Goal: Task Accomplishment & Management: Complete application form

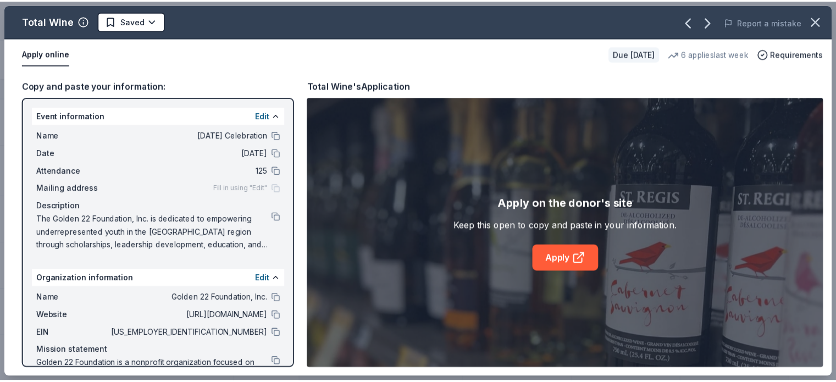
scroll to position [165, 0]
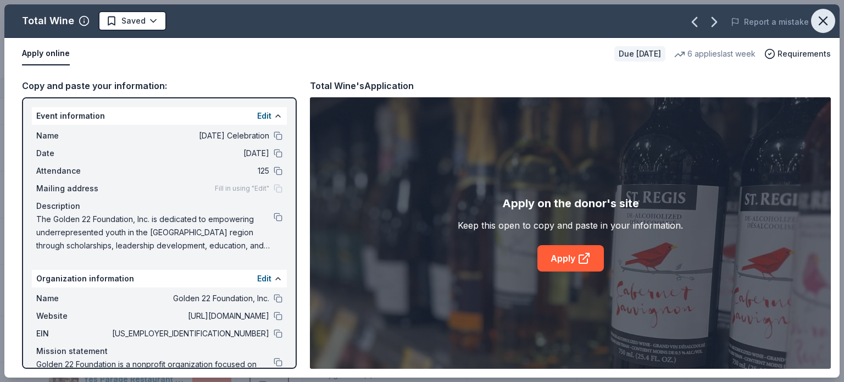
click at [824, 23] on icon "button" at bounding box center [823, 21] width 8 height 8
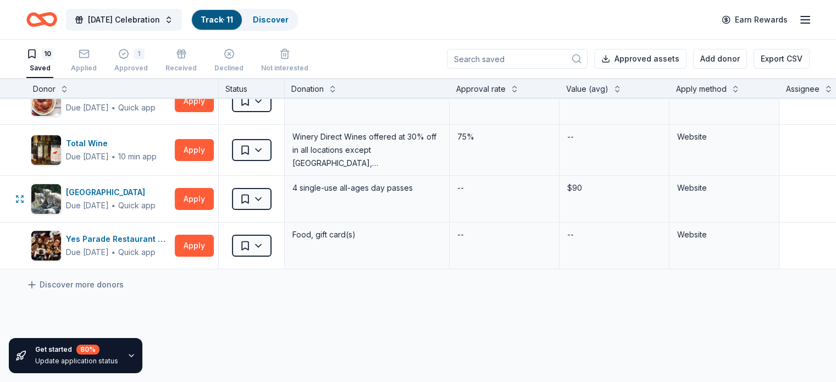
scroll to position [405, 0]
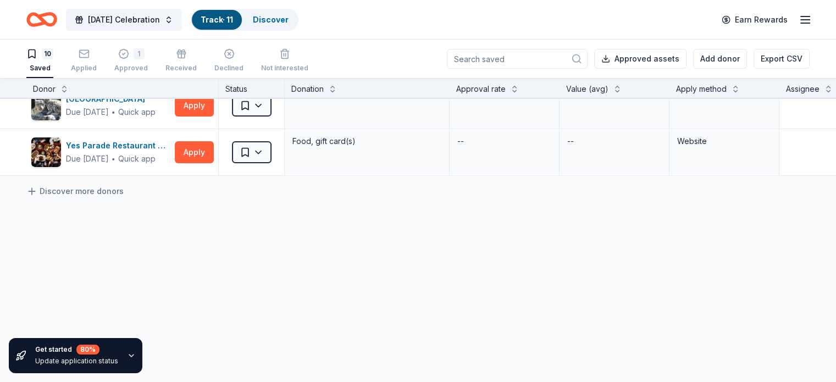
click at [127, 351] on icon "button" at bounding box center [131, 355] width 9 height 9
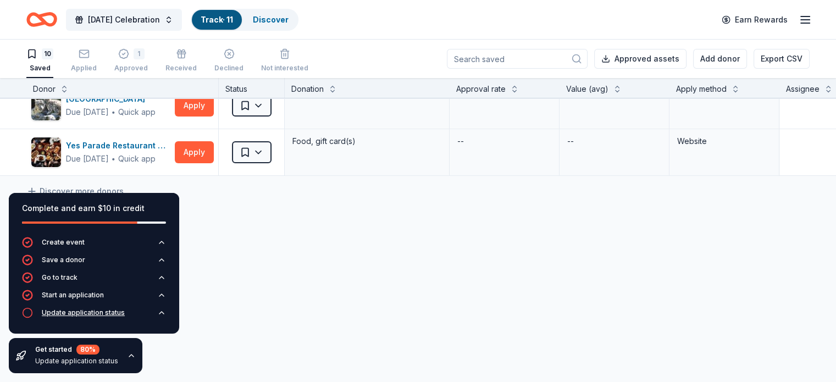
click at [88, 314] on div "Update application status" at bounding box center [83, 312] width 83 height 9
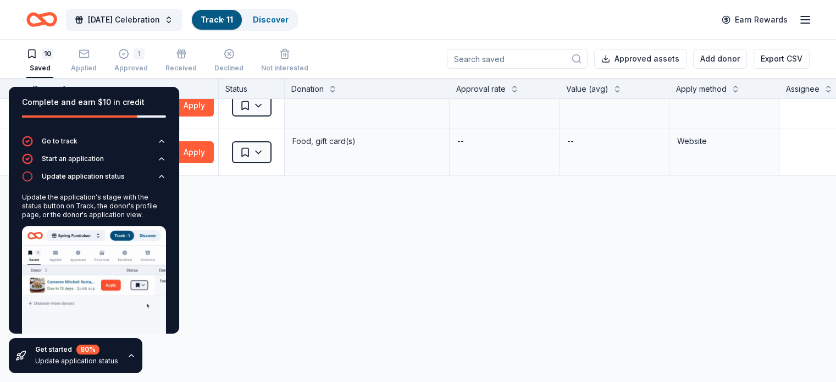
scroll to position [48, 0]
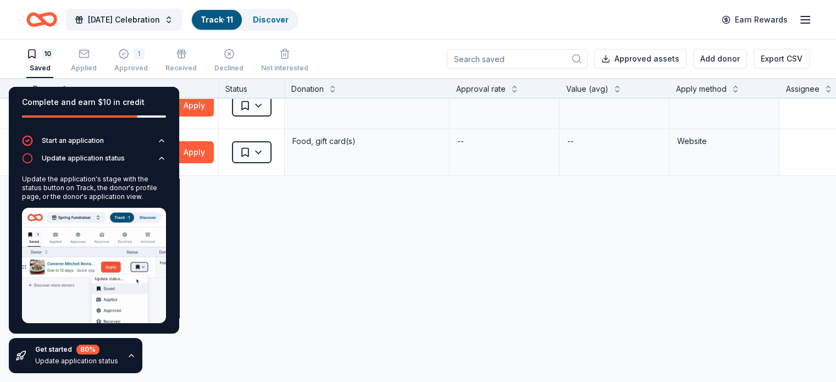
click at [299, 258] on div "Black Bear Diner Due in 43 days ∙ 10 min app Apply Saved Merchandise, certifica…" at bounding box center [540, 41] width 1080 height 683
click at [252, 236] on div "Black Bear Diner Due in 43 days ∙ 10 min app Apply Saved Merchandise, certifica…" at bounding box center [540, 41] width 1080 height 683
click at [246, 188] on div "Discover more donors" at bounding box center [540, 191] width 1080 height 31
click at [515, 241] on div "Black Bear Diner Due in 43 days ∙ 10 min app Apply Saved Merchandise, certifica…" at bounding box center [540, 41] width 1080 height 683
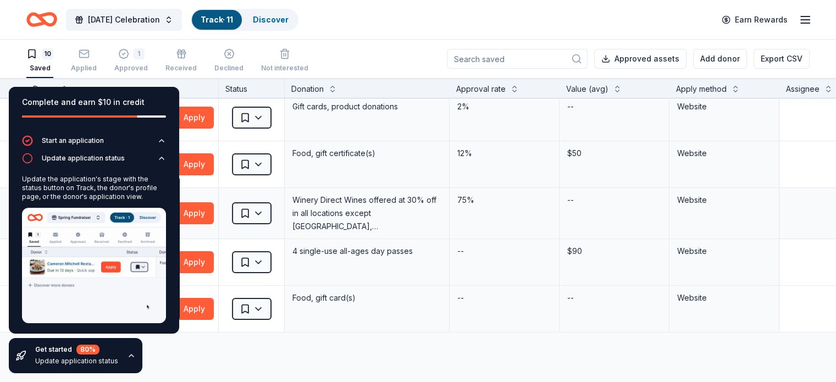
scroll to position [240, 0]
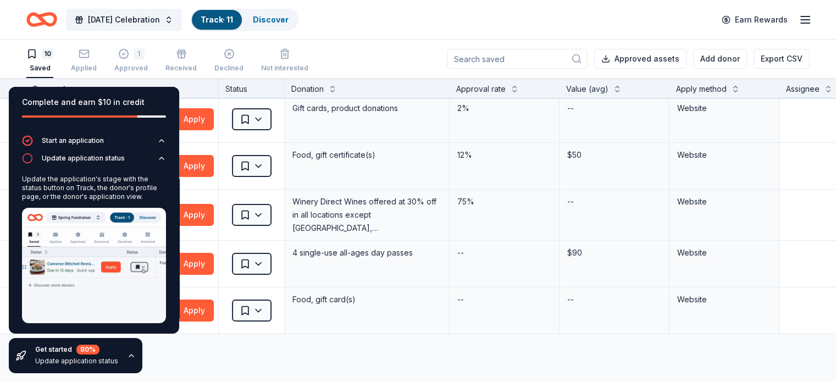
drag, startPoint x: 233, startPoint y: 343, endPoint x: 224, endPoint y: 343, distance: 9.4
click at [234, 342] on div "Discover more donors" at bounding box center [540, 349] width 1080 height 31
click at [92, 356] on div "Get started 80 % Update application status" at bounding box center [76, 356] width 83 height 22
click at [130, 356] on icon "button" at bounding box center [131, 355] width 9 height 9
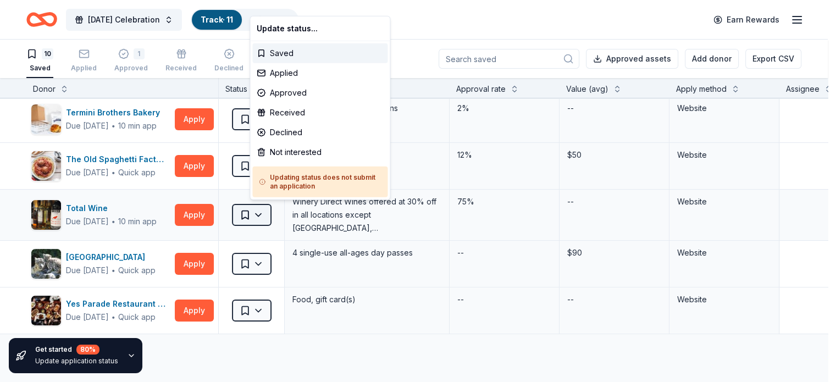
click at [277, 215] on html "Founders' Day Celebration Track · 11 Discover Earn Rewards 10 Saved Applied 1 A…" at bounding box center [418, 191] width 836 height 382
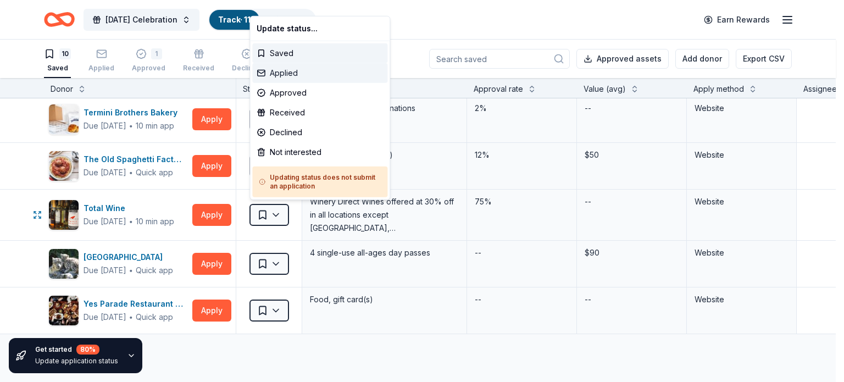
click at [299, 69] on div "Applied" at bounding box center [319, 73] width 135 height 20
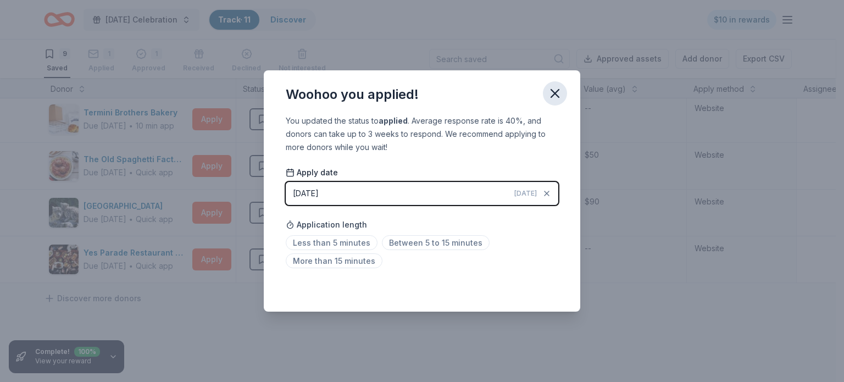
click at [551, 96] on icon "button" at bounding box center [554, 93] width 15 height 15
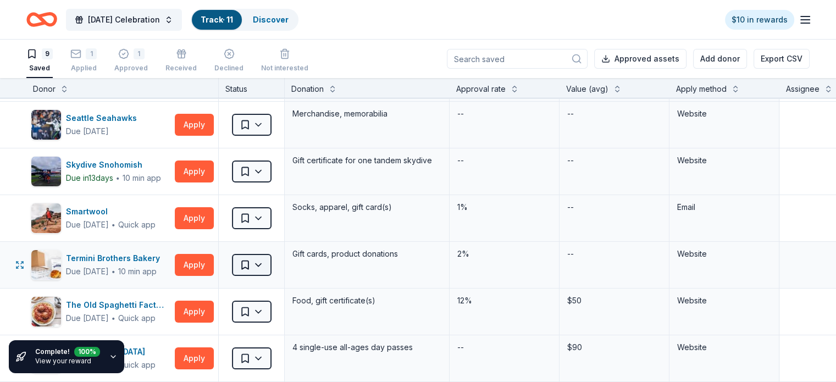
scroll to position [75, 0]
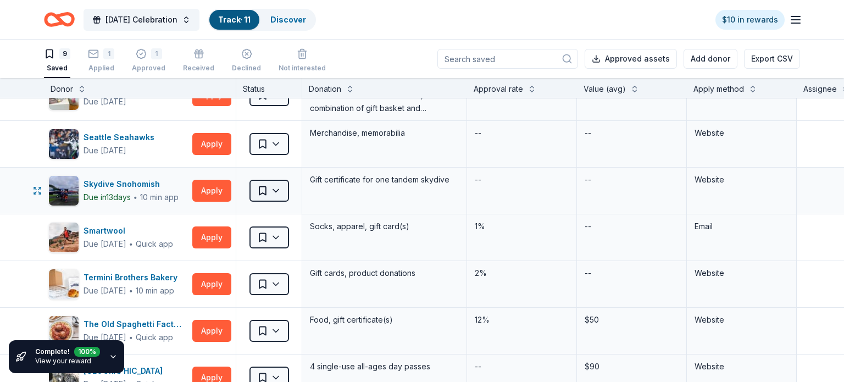
click at [279, 187] on html "Founders' Day Celebration Track · 11 Discover $10 in rewards 9 Saved 1 Applied …" at bounding box center [422, 191] width 844 height 382
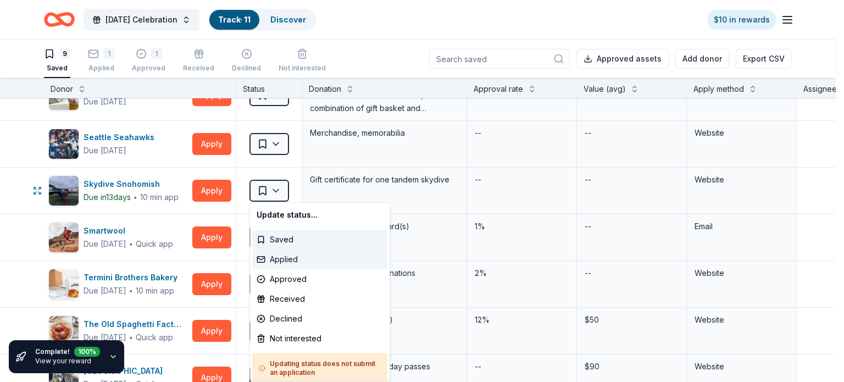
click at [290, 255] on div "Applied" at bounding box center [319, 259] width 135 height 20
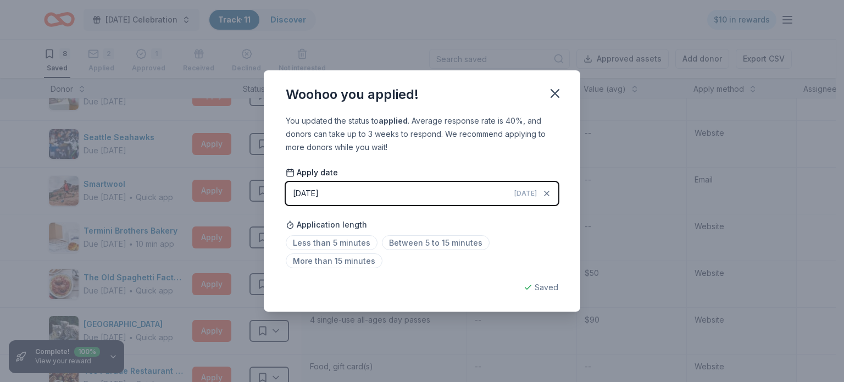
click at [347, 191] on button "09/10/2025 Today" at bounding box center [422, 193] width 273 height 23
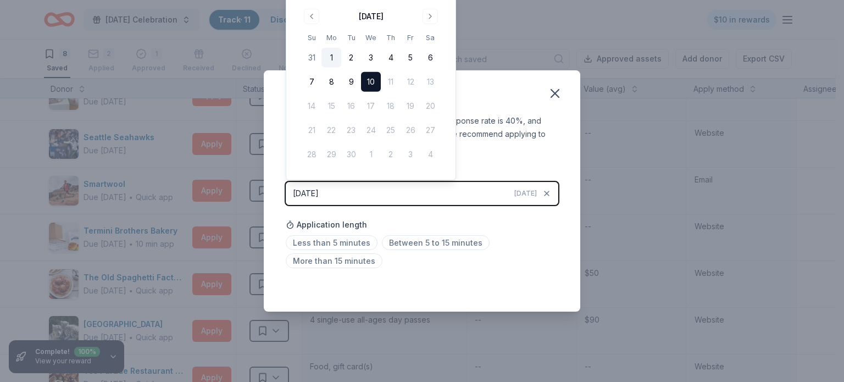
click at [330, 60] on button "1" at bounding box center [331, 58] width 20 height 20
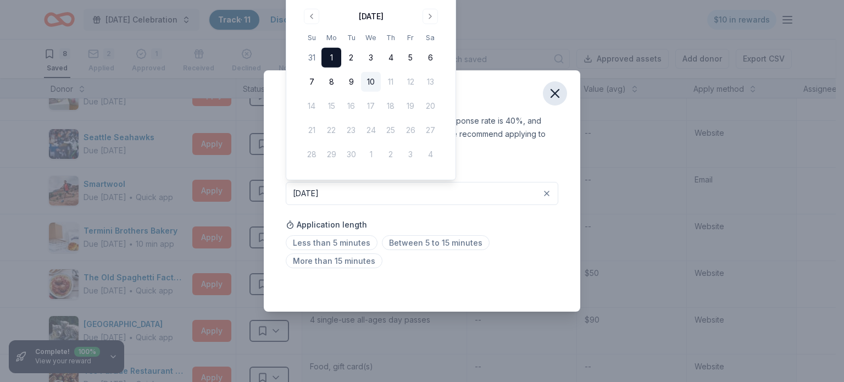
click at [556, 93] on icon "button" at bounding box center [554, 93] width 15 height 15
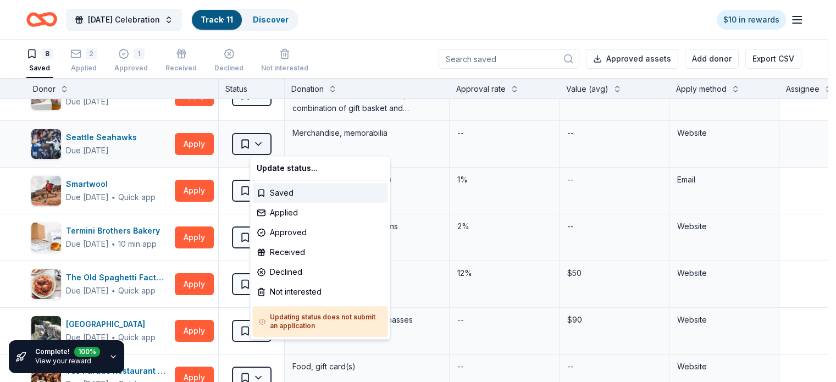
click at [273, 144] on html "Founders' Day Celebration Track · 11 Discover $10 in rewards 8 Saved 2 Applied …" at bounding box center [418, 191] width 836 height 382
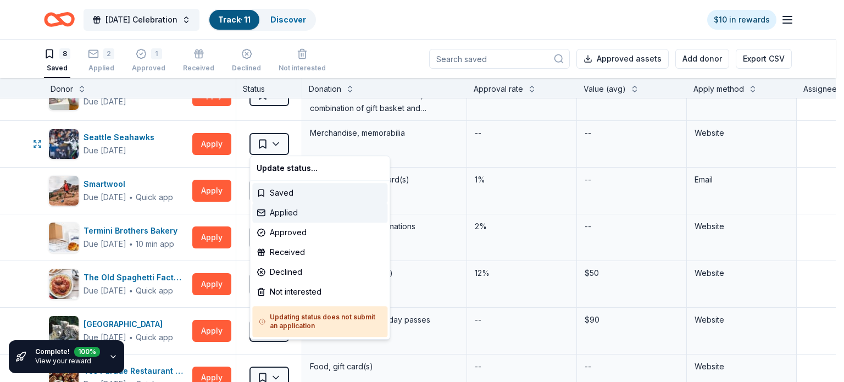
click at [284, 210] on div "Applied" at bounding box center [319, 213] width 135 height 20
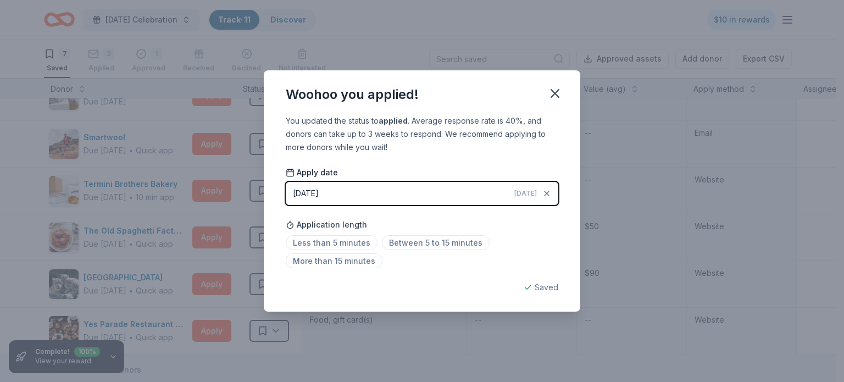
click at [319, 191] on div "09/10/2025" at bounding box center [306, 193] width 26 height 13
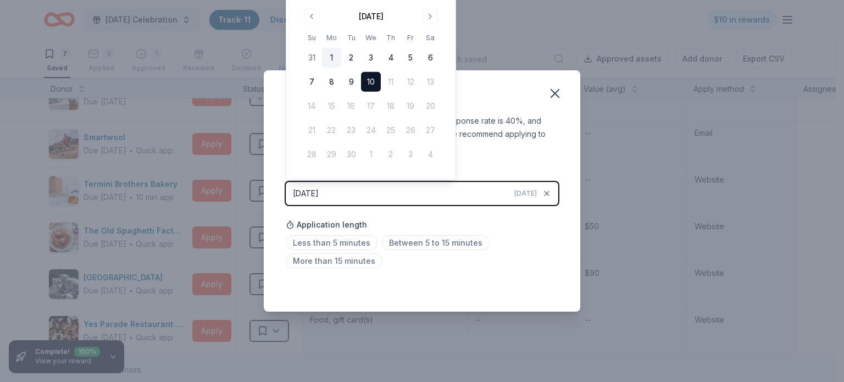
click at [330, 53] on button "1" at bounding box center [331, 58] width 20 height 20
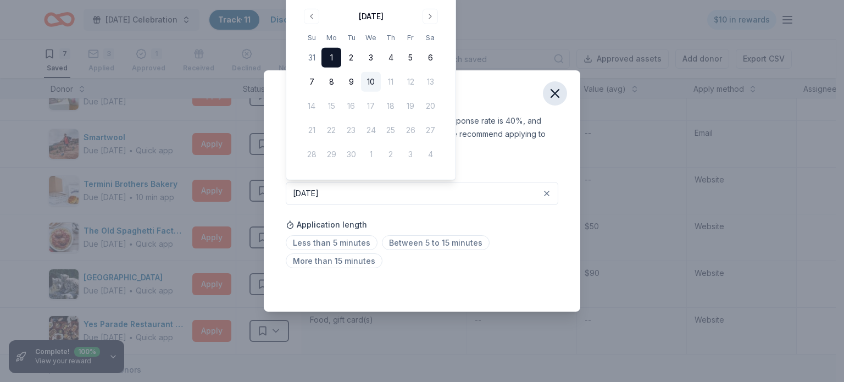
click at [556, 88] on icon "button" at bounding box center [554, 93] width 15 height 15
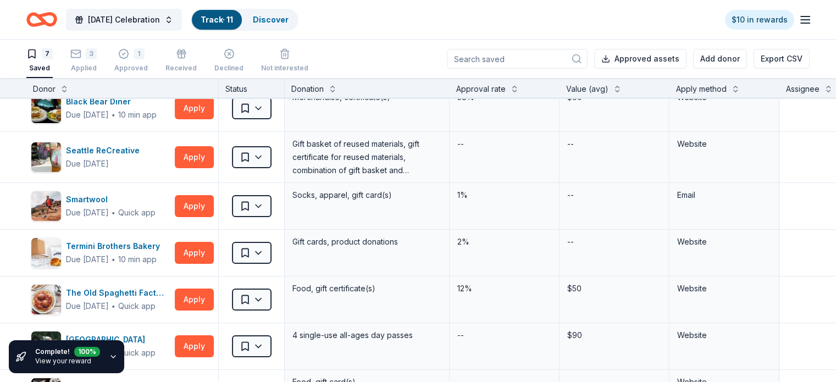
scroll to position [19, 0]
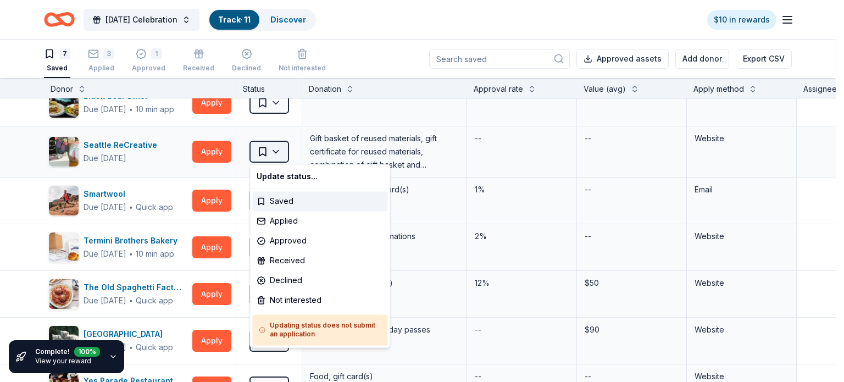
click at [272, 151] on html "Founders' Day Celebration Track · 11 Discover $10 in rewards 7 Saved 3 Applied …" at bounding box center [422, 191] width 844 height 382
click at [297, 280] on div "Declined" at bounding box center [319, 280] width 135 height 20
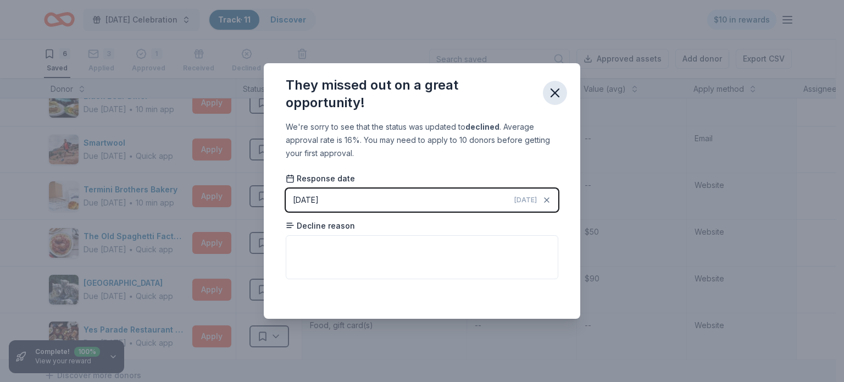
click at [553, 94] on icon "button" at bounding box center [555, 93] width 8 height 8
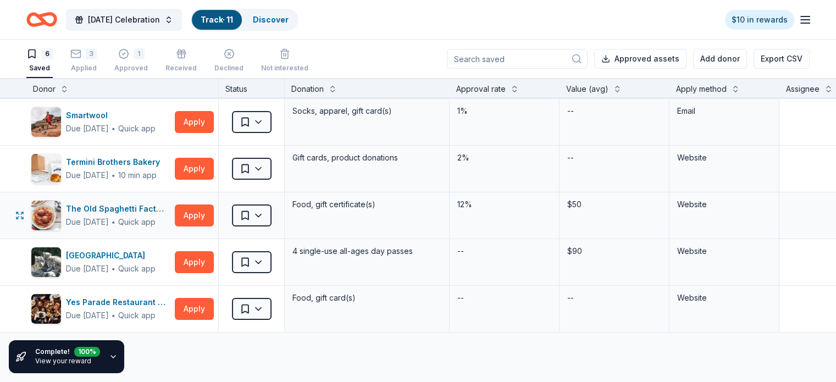
scroll to position [74, 0]
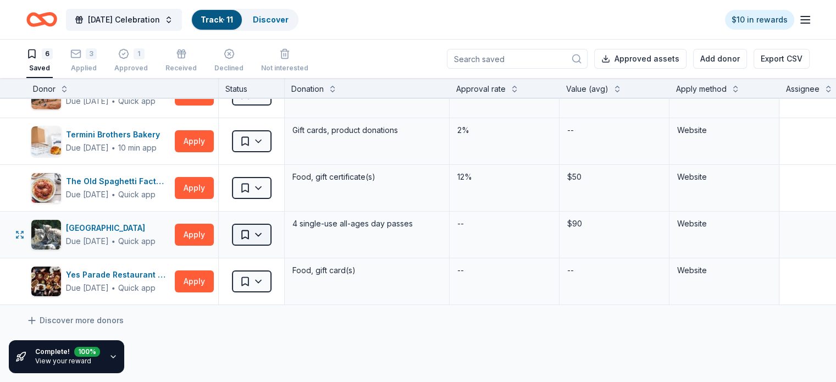
click at [272, 231] on html "Founders' Day Celebration Track · 11 Discover $10 in rewards 6 Saved 3 Applied …" at bounding box center [418, 191] width 836 height 382
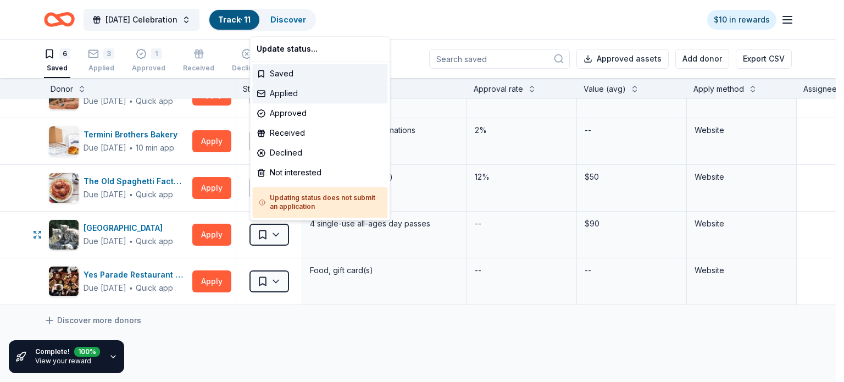
click at [285, 97] on div "Applied" at bounding box center [319, 94] width 135 height 20
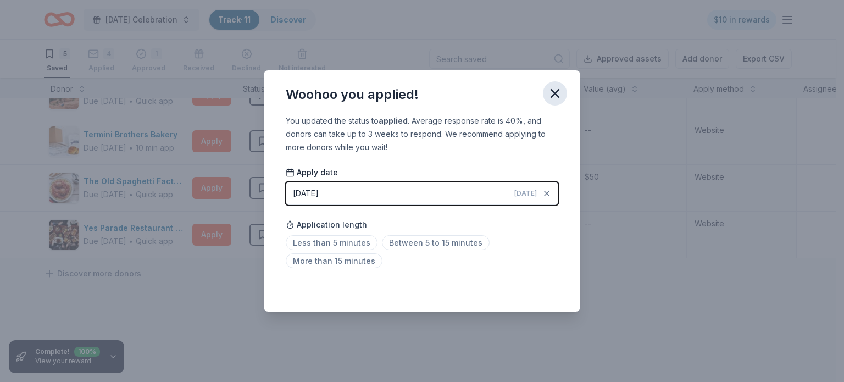
click at [554, 94] on icon "button" at bounding box center [555, 94] width 8 height 8
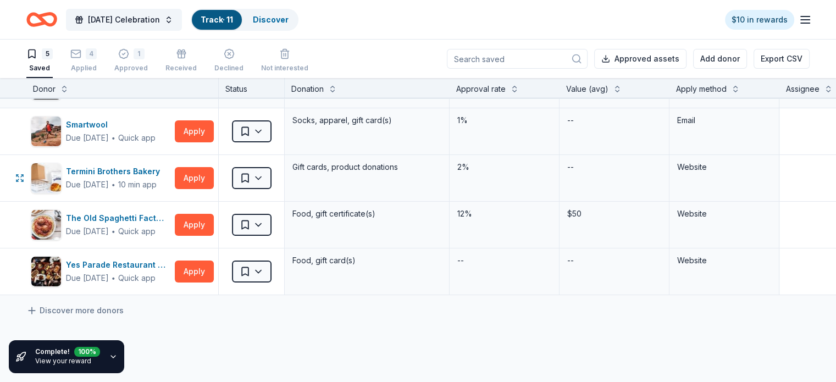
scroll to position [0, 0]
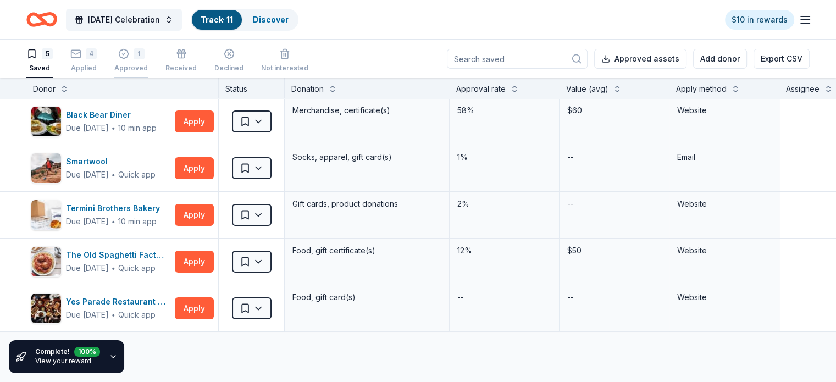
click at [137, 68] on div "Approved" at bounding box center [131, 68] width 34 height 9
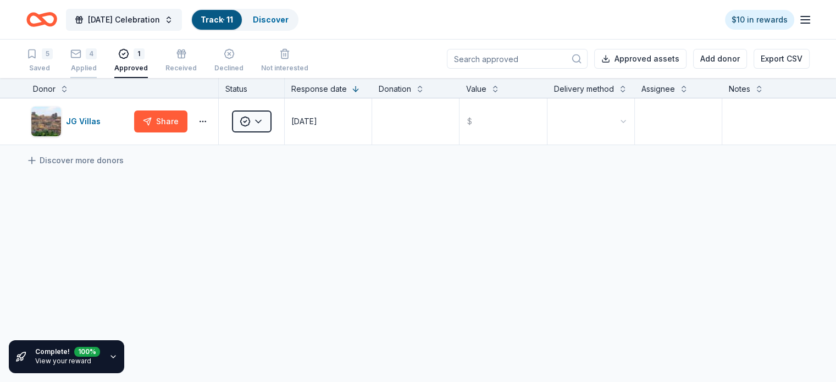
click at [97, 66] on div "Applied" at bounding box center [83, 62] width 26 height 9
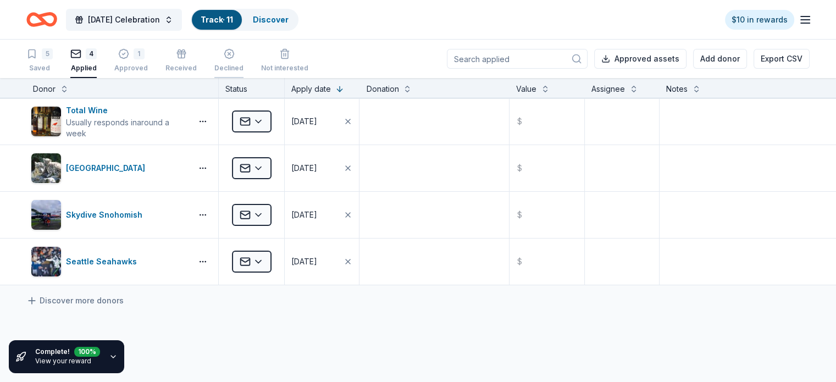
click at [242, 66] on div "Declined" at bounding box center [228, 62] width 29 height 9
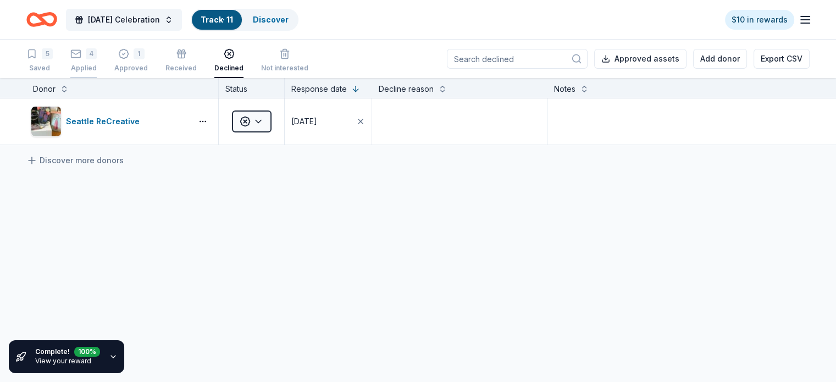
click at [97, 66] on div "Applied" at bounding box center [83, 62] width 26 height 9
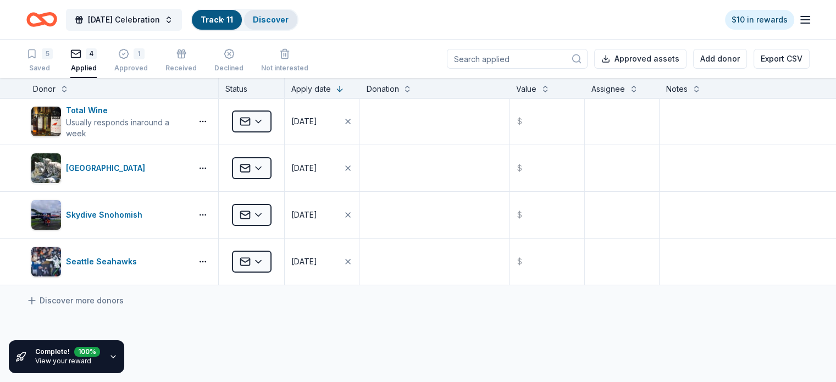
click at [297, 24] on div "Discover" at bounding box center [270, 20] width 53 height 20
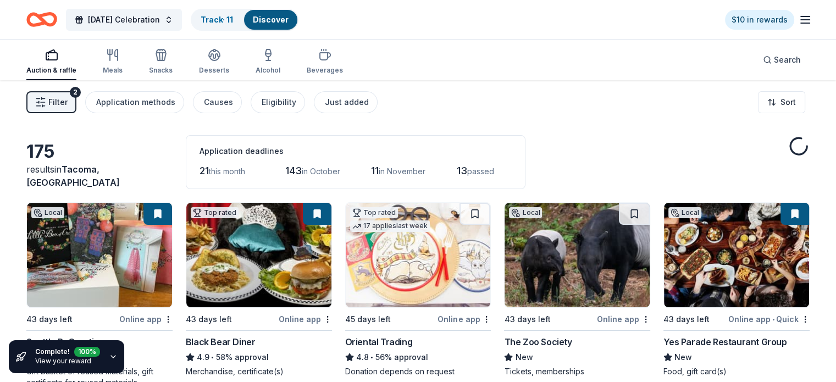
click at [52, 16] on icon "Home" at bounding box center [41, 20] width 31 height 26
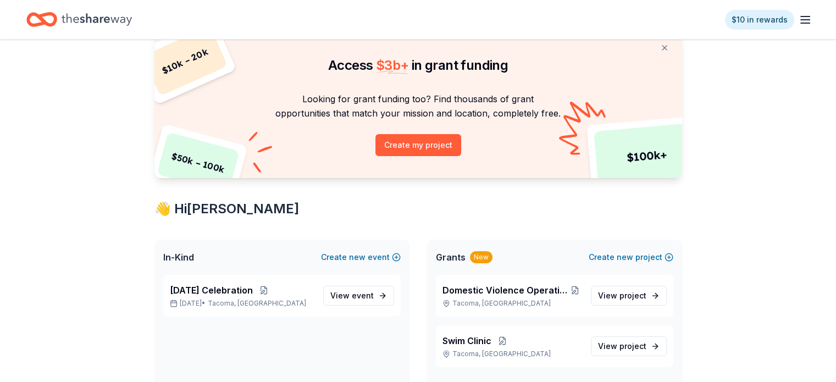
scroll to position [55, 0]
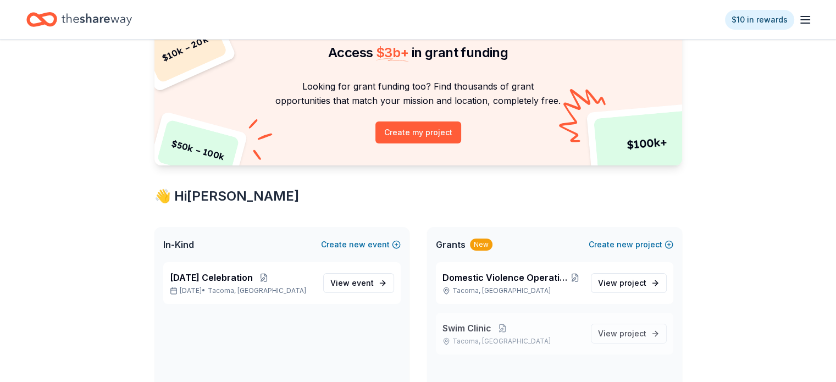
click at [464, 328] on span "Swim Clinic" at bounding box center [466, 327] width 49 height 13
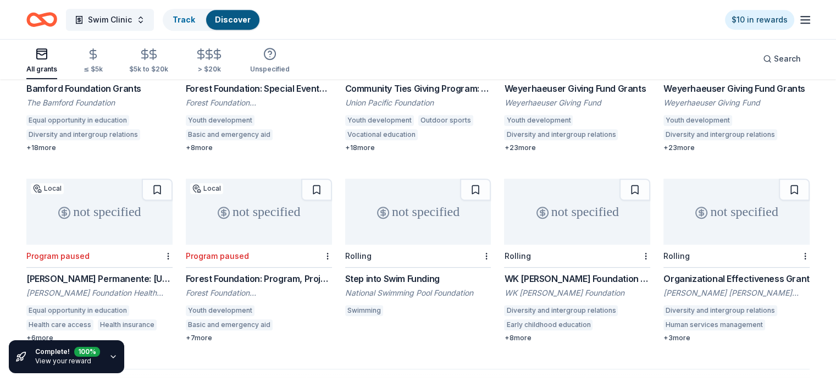
scroll to position [618, 0]
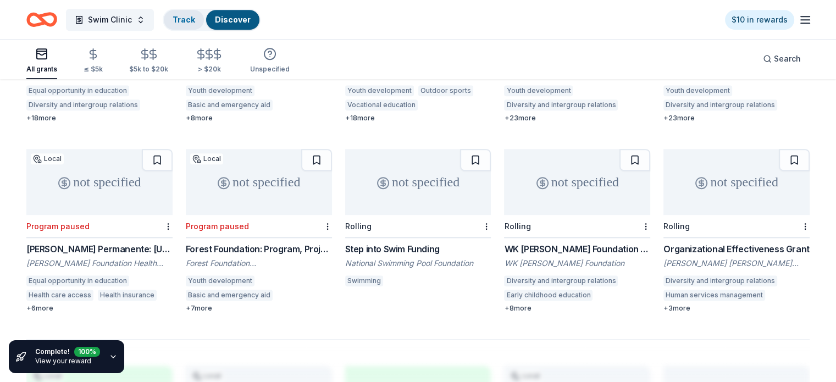
click at [195, 19] on link "Track" at bounding box center [184, 19] width 23 height 9
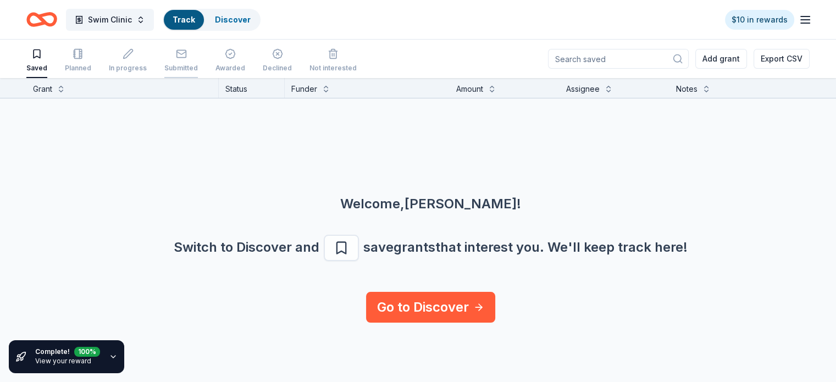
click at [187, 57] on icon "button" at bounding box center [181, 53] width 11 height 11
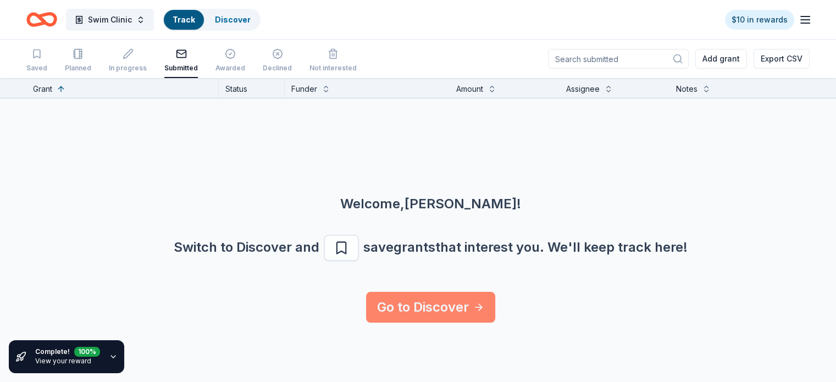
click at [417, 308] on link "Go to Discover" at bounding box center [430, 307] width 129 height 31
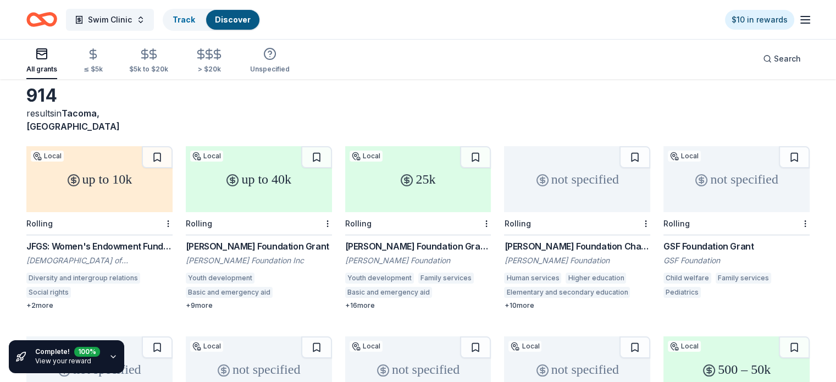
scroll to position [110, 0]
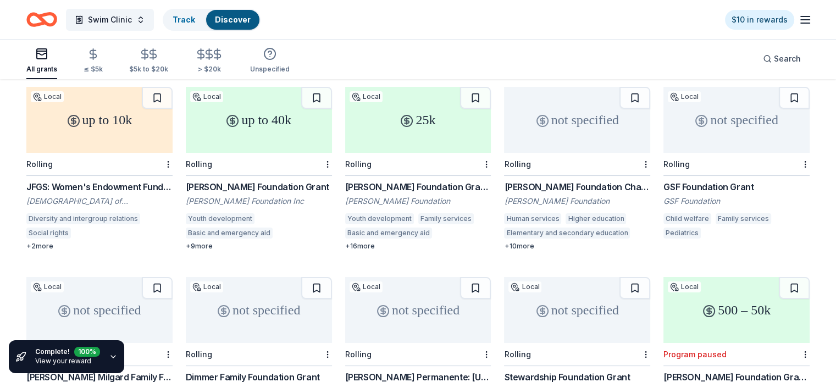
click at [252, 180] on div "[PERSON_NAME] Foundation Grant" at bounding box center [259, 186] width 146 height 13
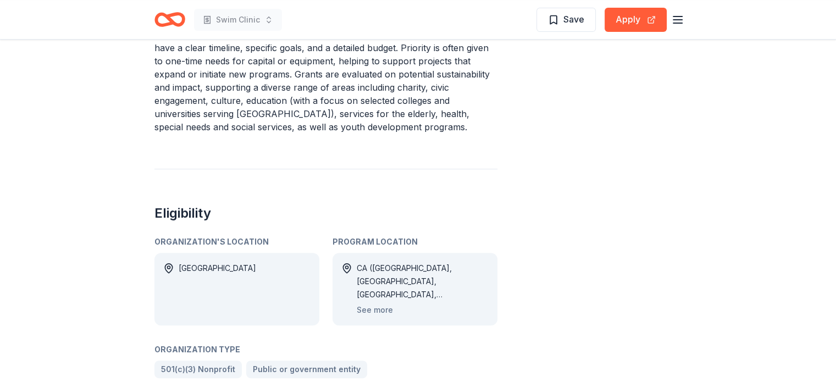
scroll to position [550, 0]
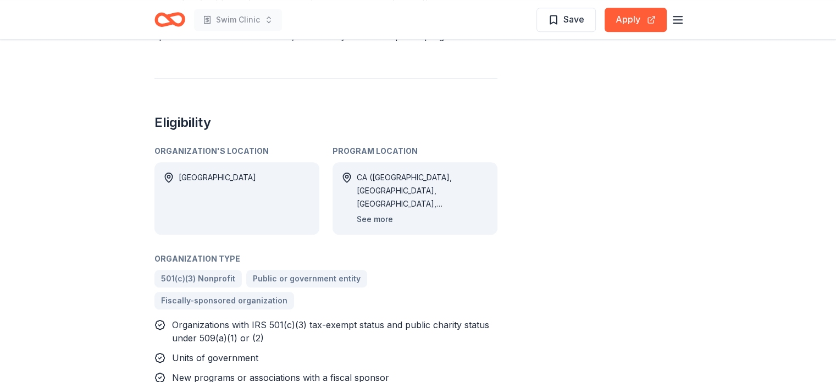
click at [382, 213] on button "See more" at bounding box center [375, 219] width 36 height 13
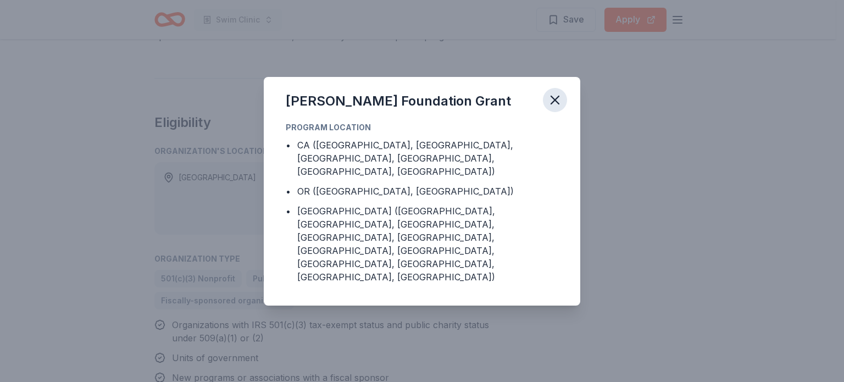
click at [559, 108] on icon "button" at bounding box center [554, 99] width 15 height 15
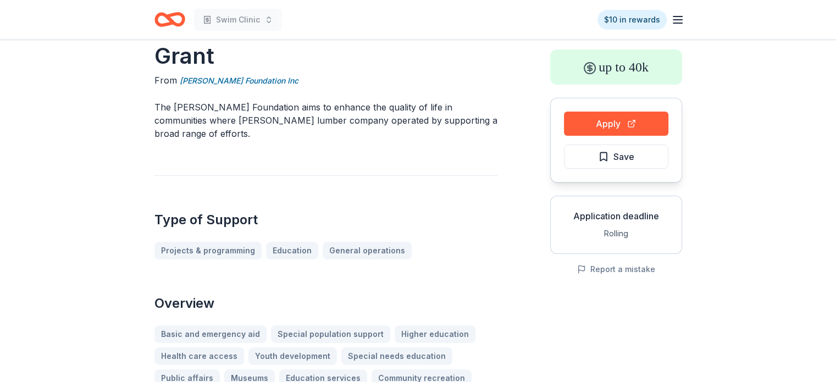
scroll to position [0, 0]
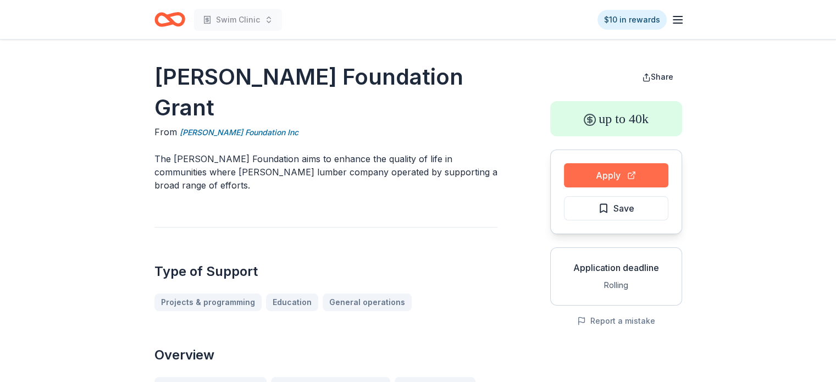
click at [600, 172] on button "Apply" at bounding box center [616, 175] width 104 height 24
